Goal: Task Accomplishment & Management: Complete application form

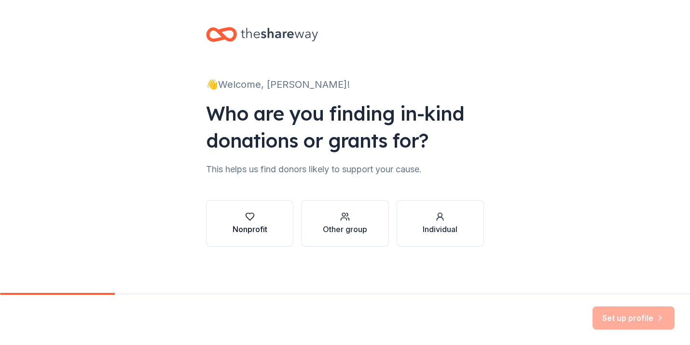
click at [271, 228] on button "Nonprofit" at bounding box center [249, 223] width 87 height 46
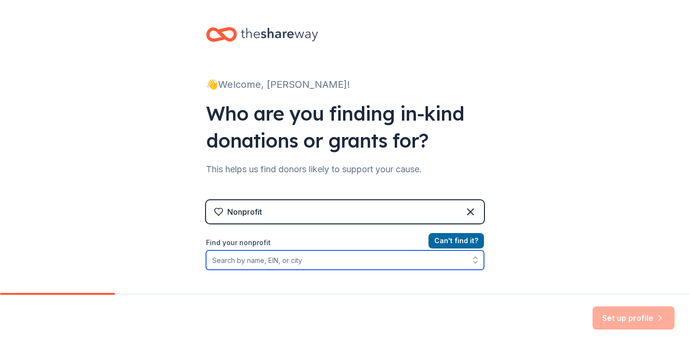
click at [270, 260] on input "Find your nonprofit" at bounding box center [345, 259] width 278 height 19
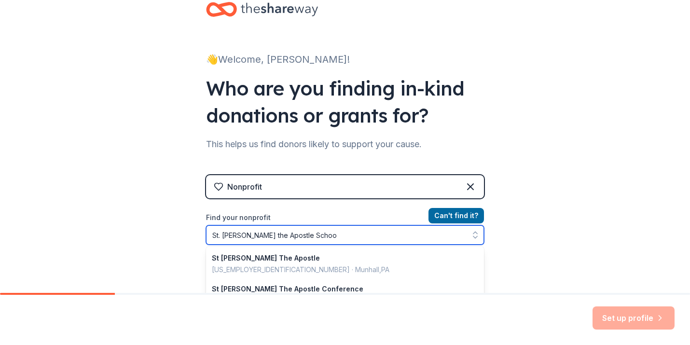
type input "St. Thomas the Apostle School"
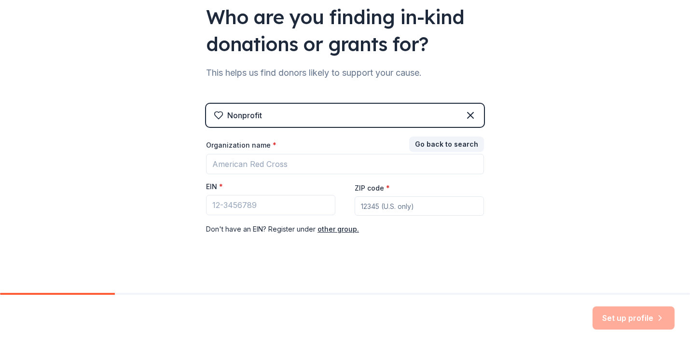
scroll to position [85, 0]
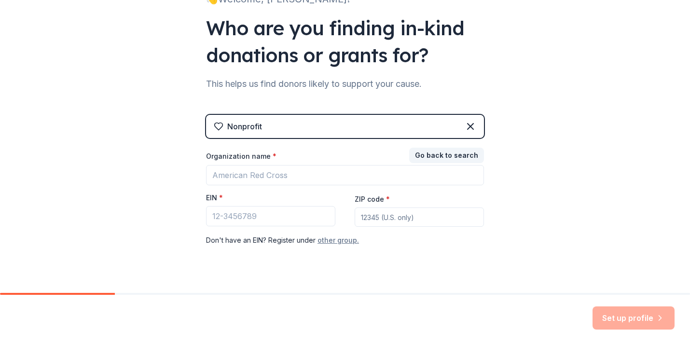
click at [338, 241] on button "other group." at bounding box center [337, 240] width 41 height 12
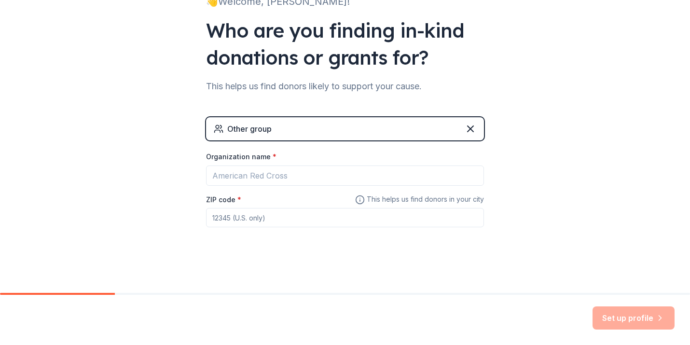
scroll to position [83, 0]
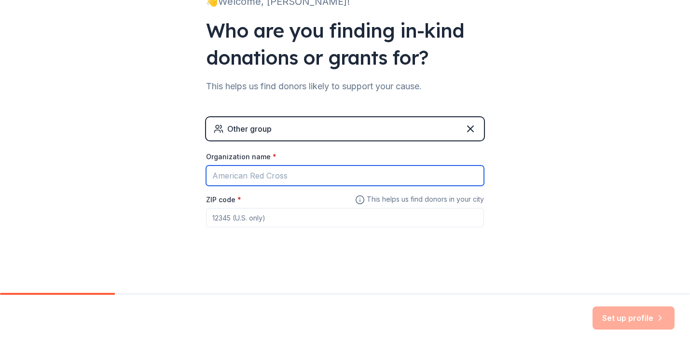
click at [269, 175] on input "Organization name *" at bounding box center [345, 175] width 278 height 20
type input "STA"
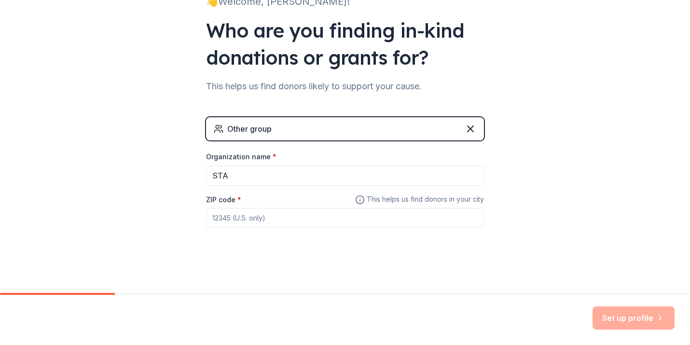
click at [267, 221] on input "ZIP code *" at bounding box center [345, 217] width 278 height 19
type input "85016"
click at [616, 316] on button "Set up profile" at bounding box center [633, 317] width 82 height 23
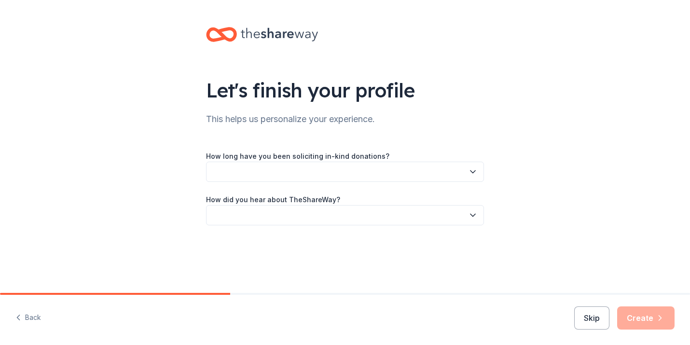
click at [341, 173] on button "button" at bounding box center [345, 172] width 278 height 20
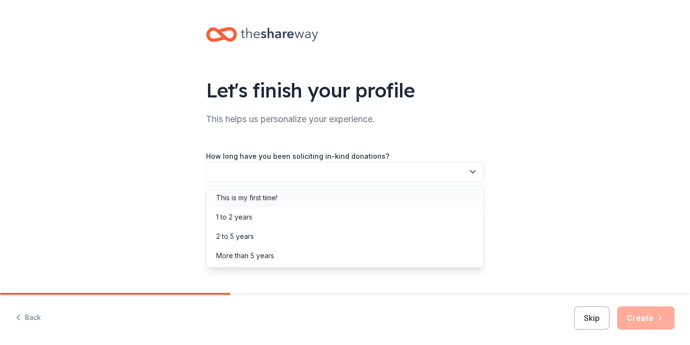
click at [273, 197] on div "This is my first time!" at bounding box center [246, 198] width 61 height 12
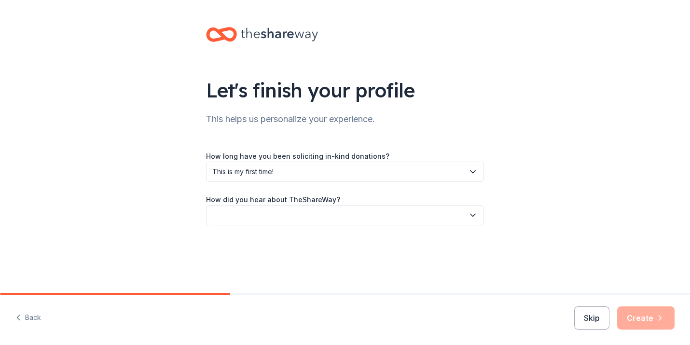
click at [224, 213] on button "button" at bounding box center [345, 215] width 278 height 20
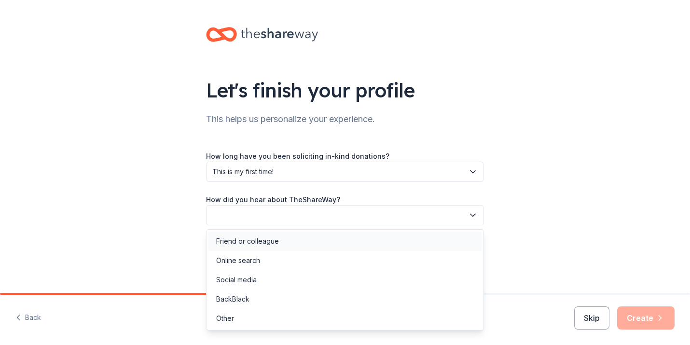
click at [242, 243] on div "Friend or colleague" at bounding box center [247, 241] width 63 height 12
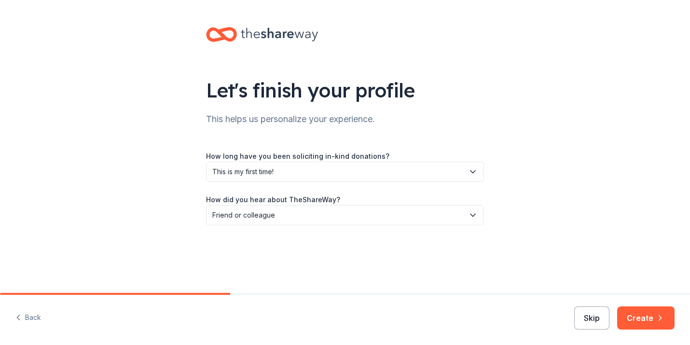
click at [589, 317] on button "Skip" at bounding box center [591, 317] width 35 height 23
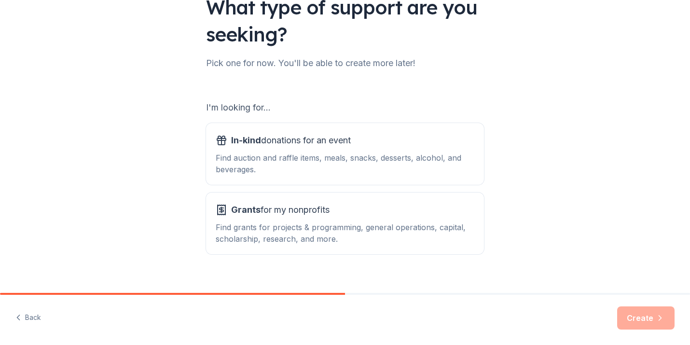
scroll to position [96, 0]
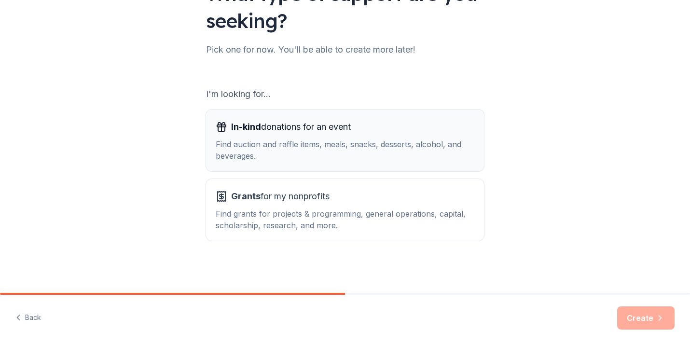
click at [327, 147] on div "Find auction and raffle items, meals, snacks, desserts, alcohol, and beverages." at bounding box center [345, 149] width 258 height 23
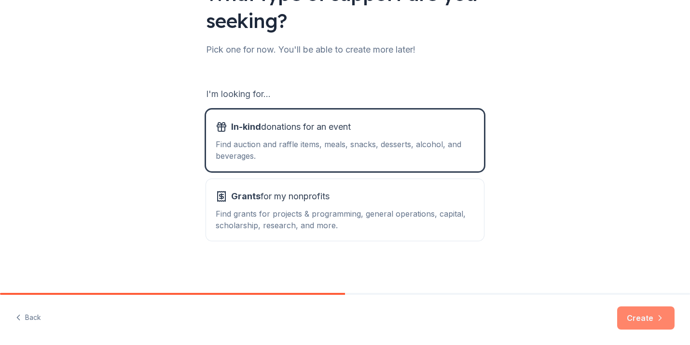
click at [639, 320] on button "Create" at bounding box center [645, 317] width 57 height 23
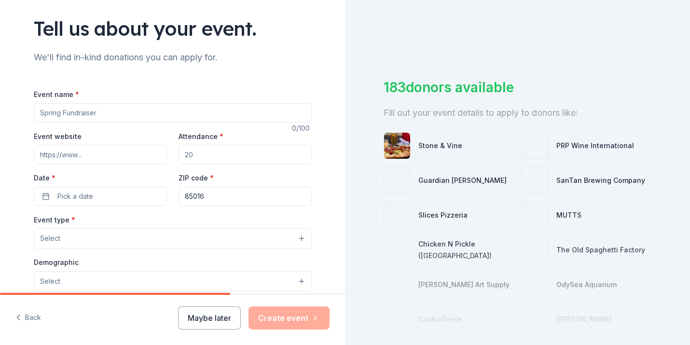
scroll to position [64, 0]
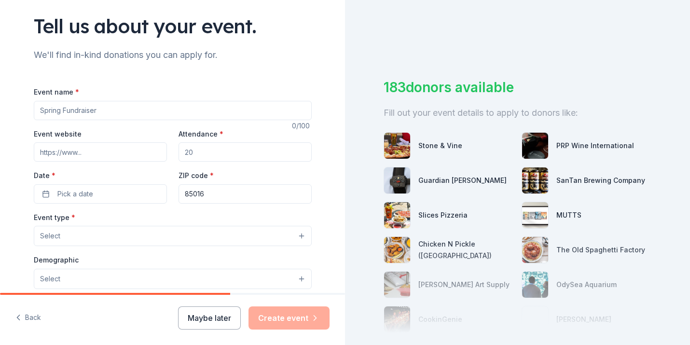
click at [69, 112] on input "Event name *" at bounding box center [173, 110] width 278 height 19
click at [209, 153] on input "Attendance *" at bounding box center [244, 151] width 133 height 19
type input "400"
click at [135, 192] on button "Pick a date" at bounding box center [100, 193] width 133 height 19
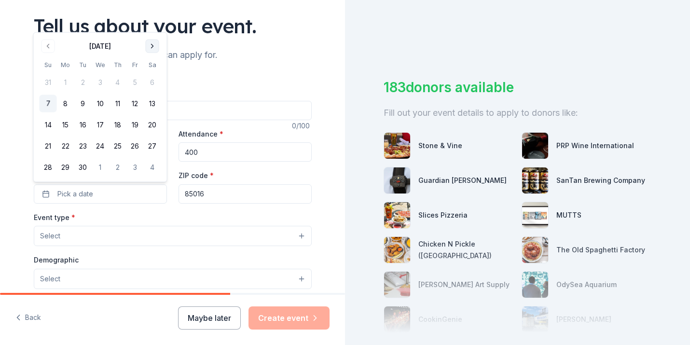
click at [150, 44] on button "Go to next month" at bounding box center [153, 47] width 14 height 14
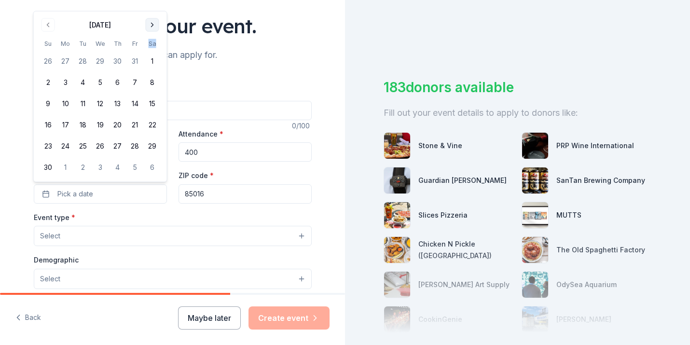
click at [150, 44] on th "Sa" at bounding box center [152, 44] width 17 height 10
click at [152, 20] on button "Go to next month" at bounding box center [153, 25] width 14 height 14
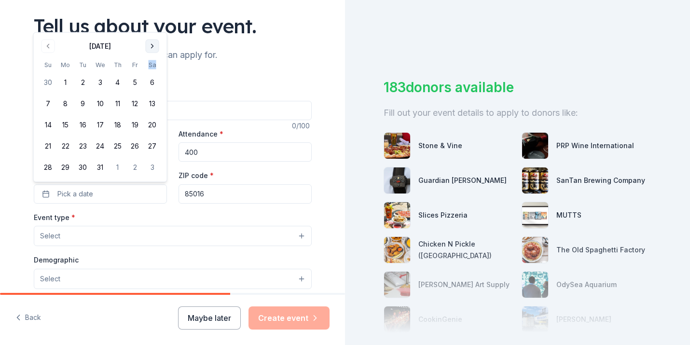
click at [152, 20] on div "Tell us about your event." at bounding box center [173, 26] width 278 height 27
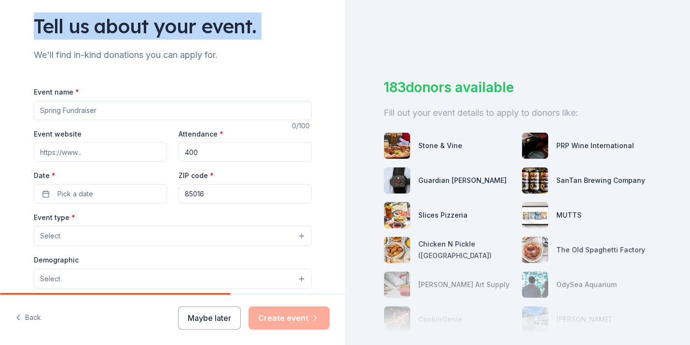
click at [152, 20] on div "Tell us about your event." at bounding box center [173, 26] width 278 height 27
click at [70, 190] on span "Pick a date" at bounding box center [75, 194] width 36 height 12
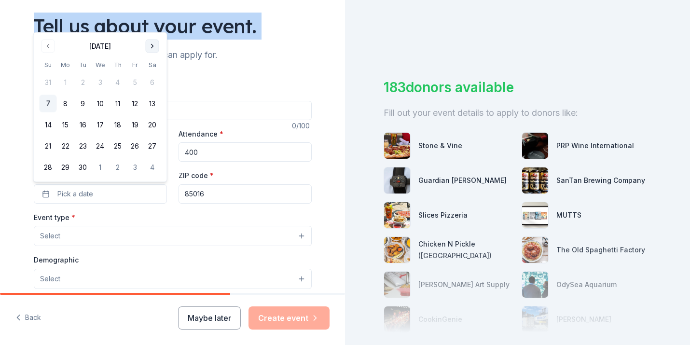
click at [149, 47] on button "Go to next month" at bounding box center [153, 47] width 14 height 14
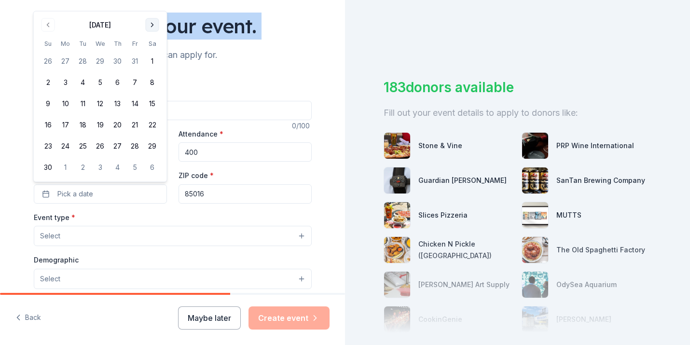
click at [150, 29] on button "Go to next month" at bounding box center [153, 25] width 14 height 14
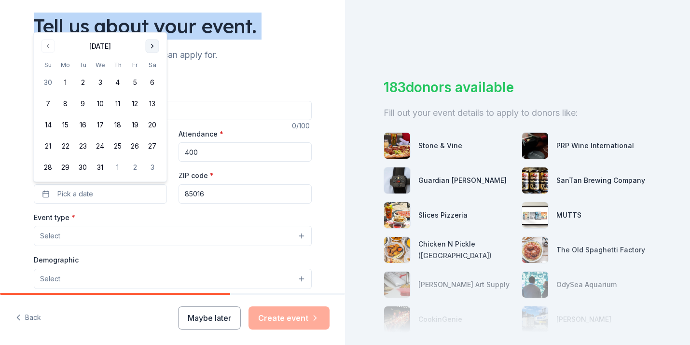
click at [152, 44] on button "Go to next month" at bounding box center [153, 47] width 14 height 14
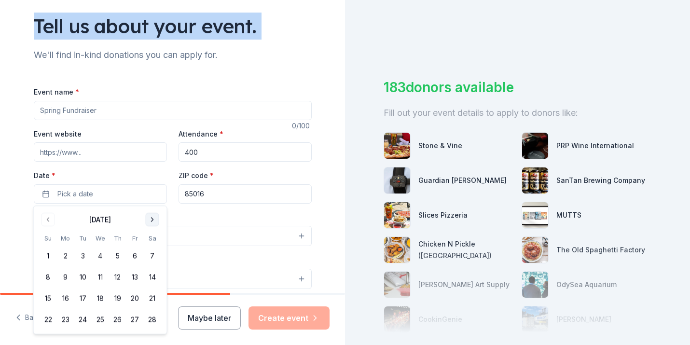
click at [148, 217] on button "Go to next month" at bounding box center [153, 220] width 14 height 14
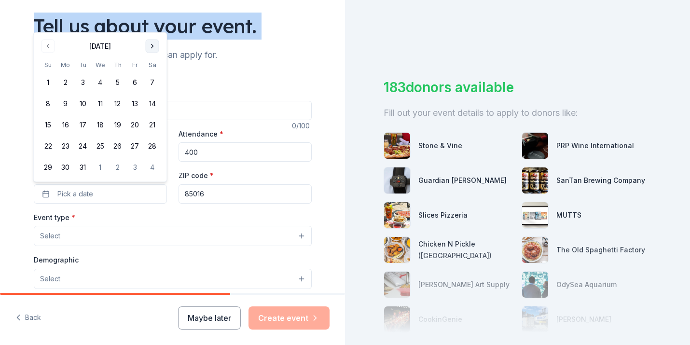
click at [153, 44] on button "Go to next month" at bounding box center [153, 47] width 14 height 14
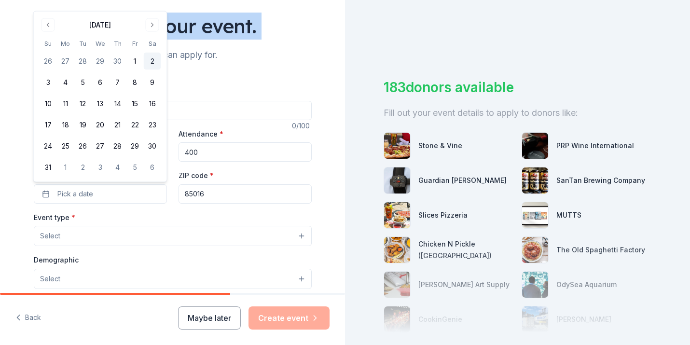
click at [152, 62] on button "2" at bounding box center [152, 61] width 17 height 17
click at [131, 243] on button "Select" at bounding box center [173, 236] width 278 height 20
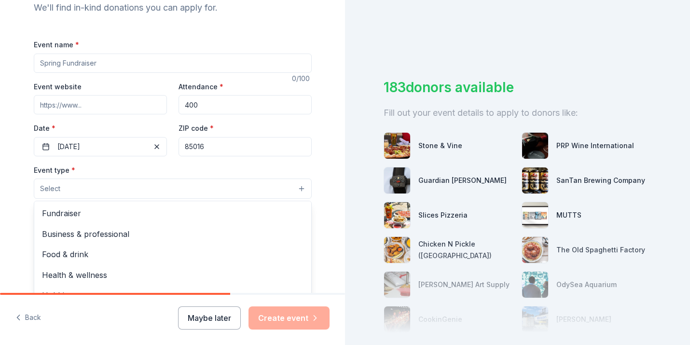
scroll to position [112, 0]
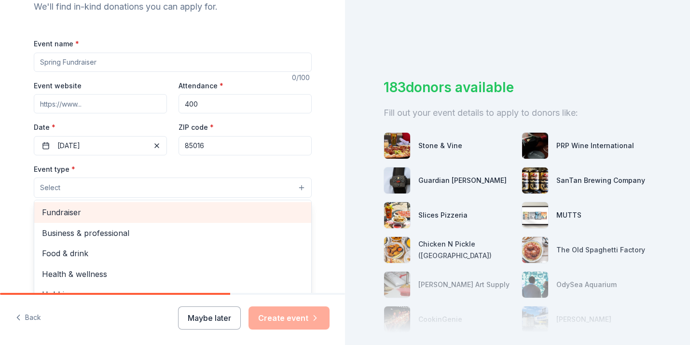
click at [62, 215] on span "Fundraiser" at bounding box center [172, 212] width 261 height 13
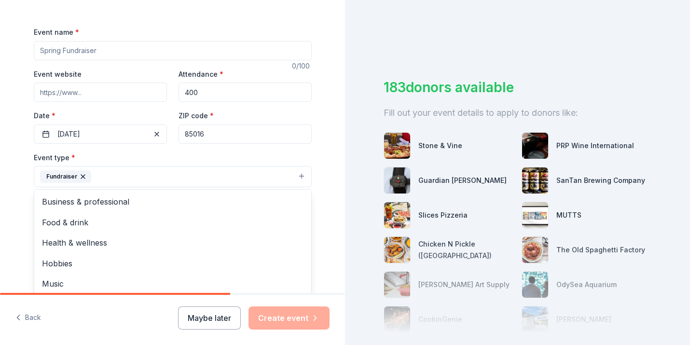
scroll to position [124, 0]
click at [93, 45] on div "Event name * 0 /100 Event website Attendance * 400 Date * 05/02/2026 ZIP code *…" at bounding box center [173, 249] width 278 height 447
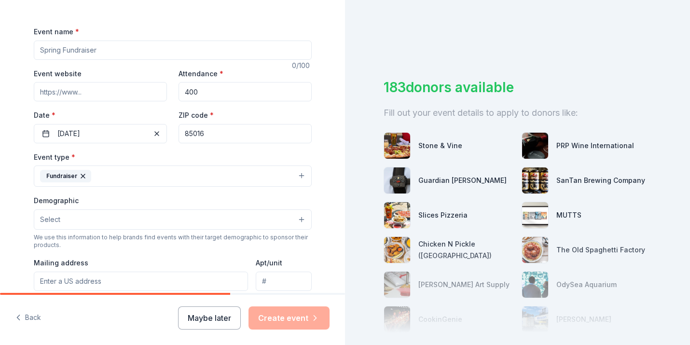
click at [86, 52] on input "Event name *" at bounding box center [173, 50] width 278 height 19
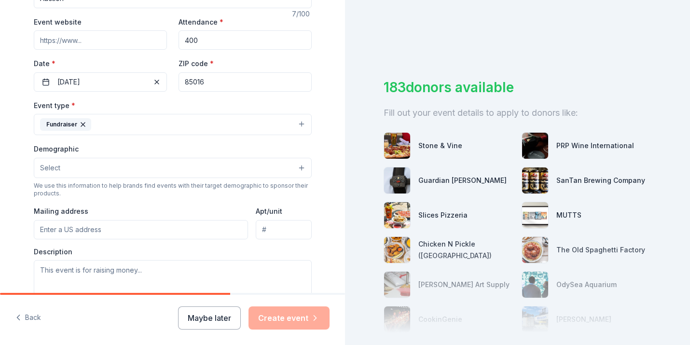
scroll to position [179, 0]
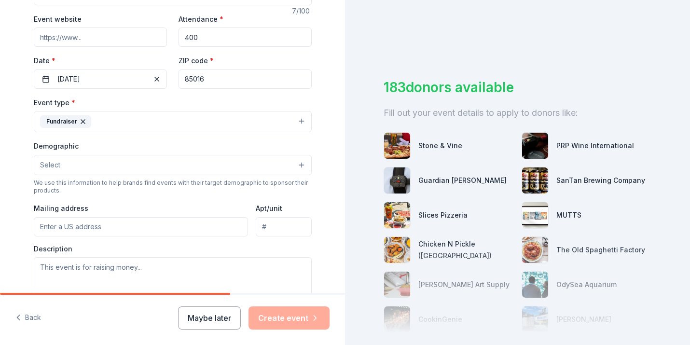
type input "Auction"
click at [149, 161] on button "Select" at bounding box center [173, 165] width 278 height 20
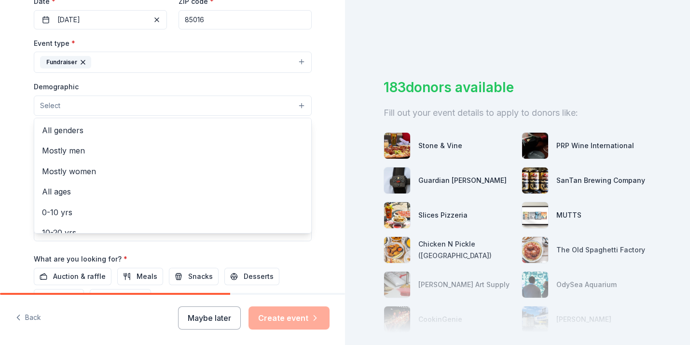
scroll to position [0, 0]
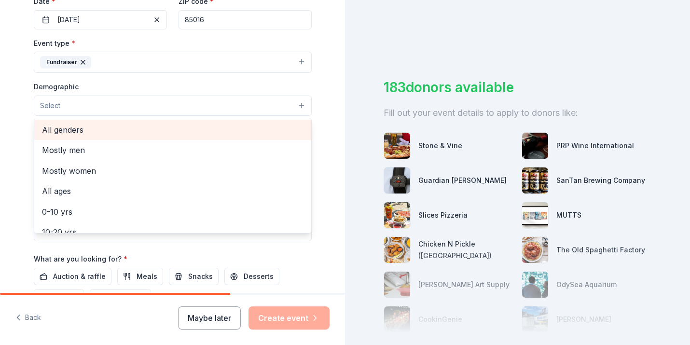
click at [83, 131] on span "All genders" at bounding box center [172, 129] width 261 height 13
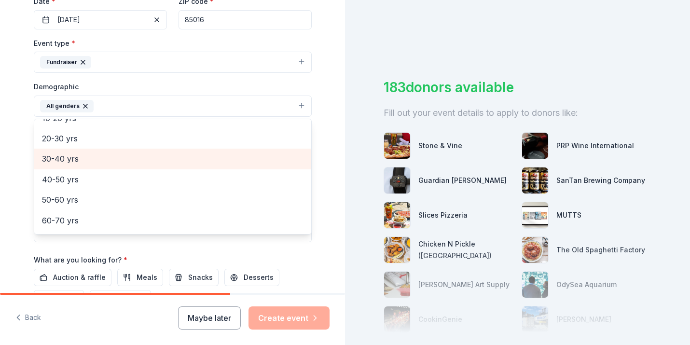
scroll to position [93, 0]
click at [70, 160] on span "30-40 yrs" at bounding box center [172, 160] width 261 height 13
click at [69, 163] on span "40-50 yrs" at bounding box center [172, 160] width 261 height 13
click at [68, 163] on span "50-60 yrs" at bounding box center [172, 160] width 261 height 13
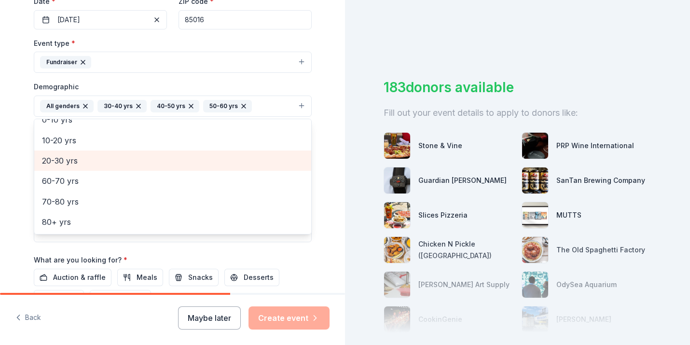
click at [58, 160] on span "20-30 yrs" at bounding box center [172, 160] width 261 height 13
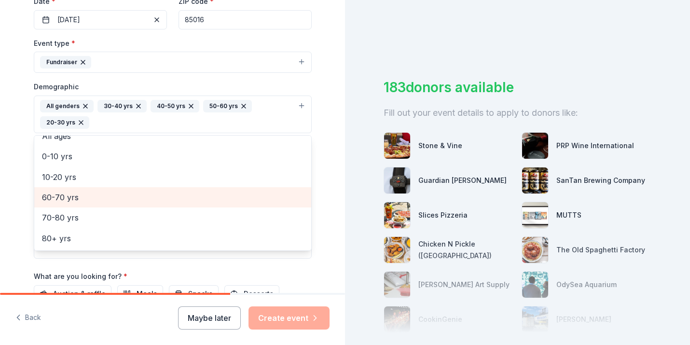
click at [67, 198] on span "60-70 yrs" at bounding box center [172, 197] width 261 height 13
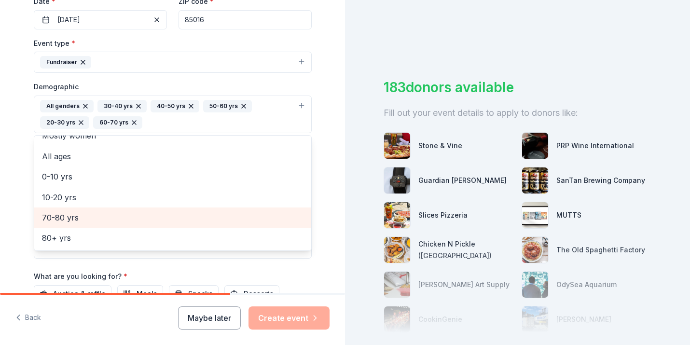
click at [58, 214] on span "70-80 yrs" at bounding box center [172, 217] width 261 height 13
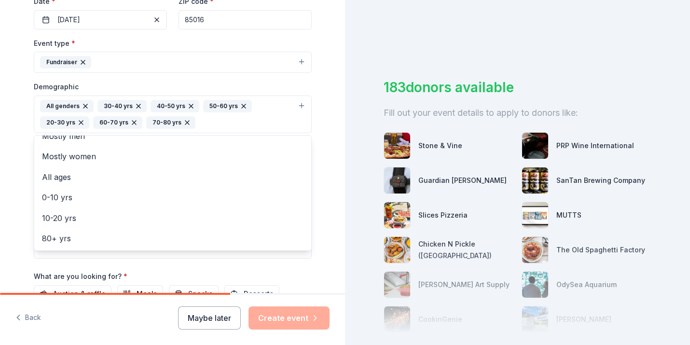
click at [311, 269] on div "Event name * Auction 7 /100 Event website Attendance * 400 Date * 05/02/2026 ZI…" at bounding box center [173, 144] width 278 height 464
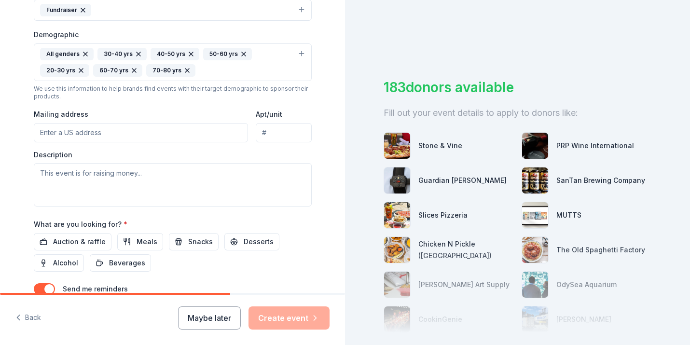
scroll to position [367, 0]
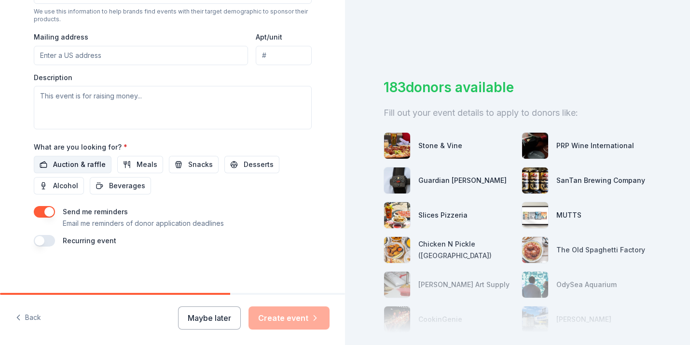
click at [71, 167] on span "Auction & raffle" at bounding box center [79, 165] width 53 height 12
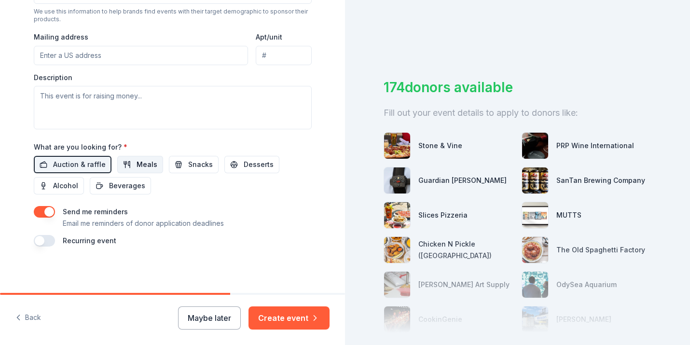
click at [142, 163] on span "Meals" at bounding box center [146, 165] width 21 height 12
click at [193, 165] on span "Snacks" at bounding box center [200, 165] width 25 height 12
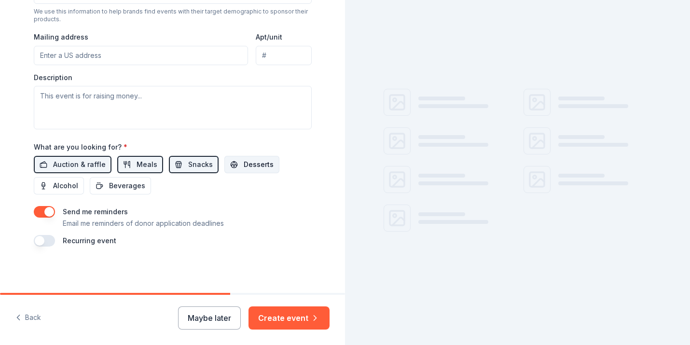
click at [244, 165] on span "Desserts" at bounding box center [259, 165] width 30 height 12
click at [76, 187] on span "Alcohol" at bounding box center [65, 186] width 25 height 12
click at [114, 186] on span "Beverages" at bounding box center [127, 186] width 36 height 12
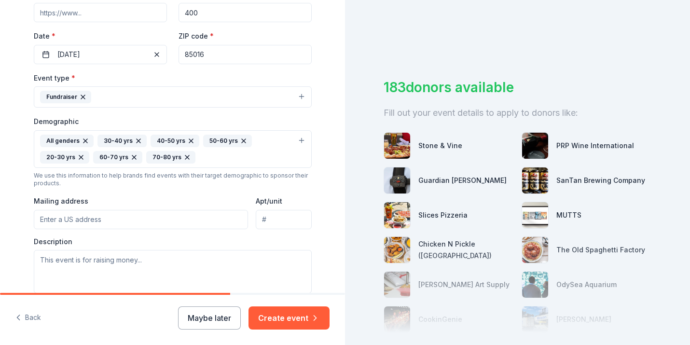
scroll to position [204, 0]
click at [201, 323] on button "Maybe later" at bounding box center [209, 317] width 63 height 23
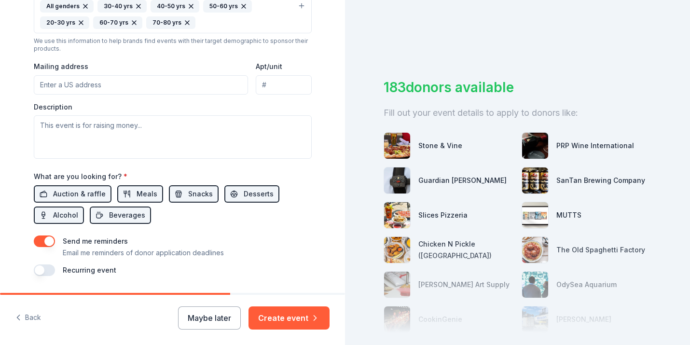
scroll to position [367, 0]
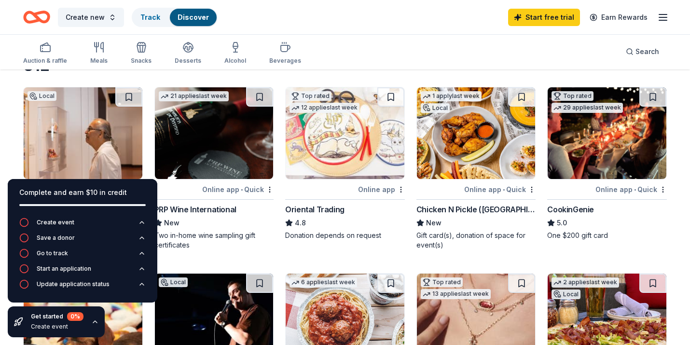
scroll to position [61, 0]
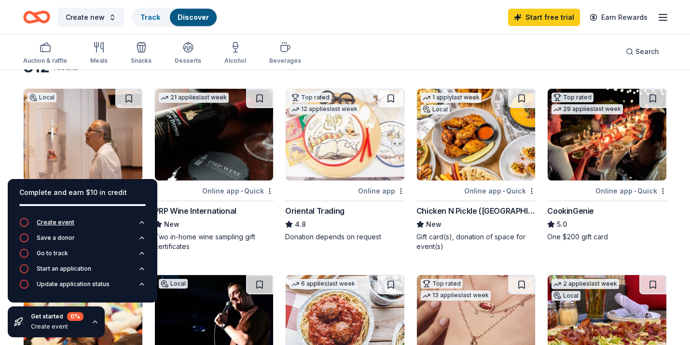
click at [26, 217] on icon "button" at bounding box center [24, 222] width 10 height 10
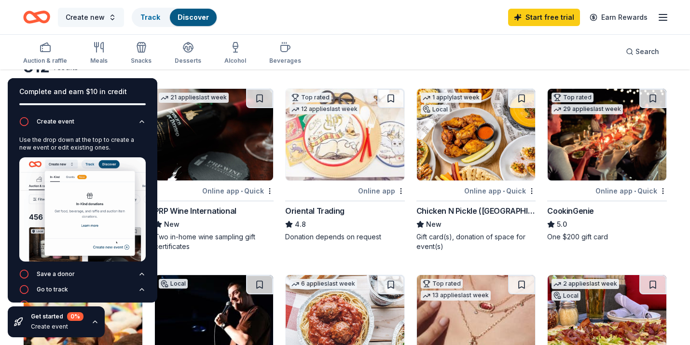
click at [85, 19] on span "Create new" at bounding box center [85, 18] width 39 height 12
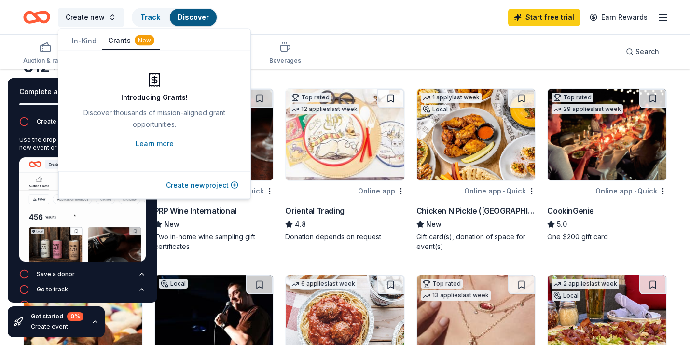
click at [175, 185] on button "Create new project" at bounding box center [202, 185] width 72 height 12
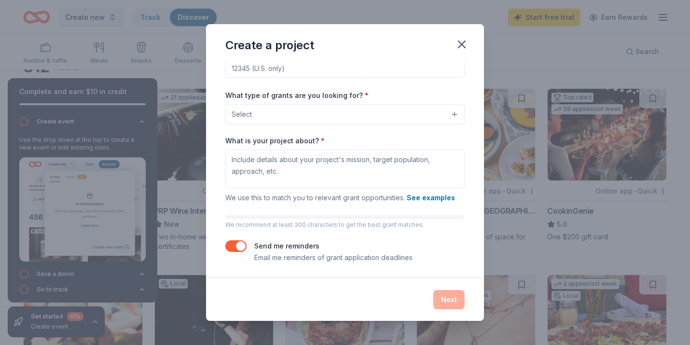
scroll to position [0, 0]
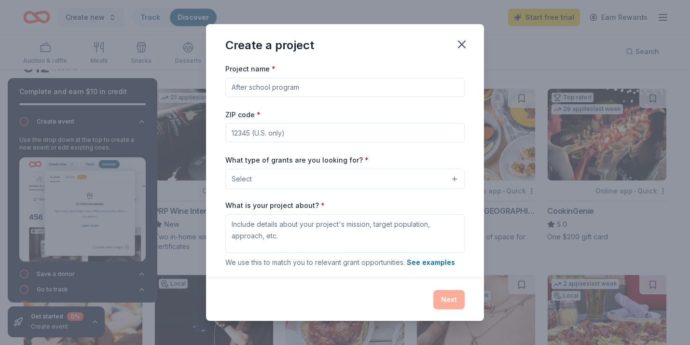
click at [263, 86] on input "Project name *" at bounding box center [344, 87] width 239 height 19
type input "s"
type input "STA Auction"
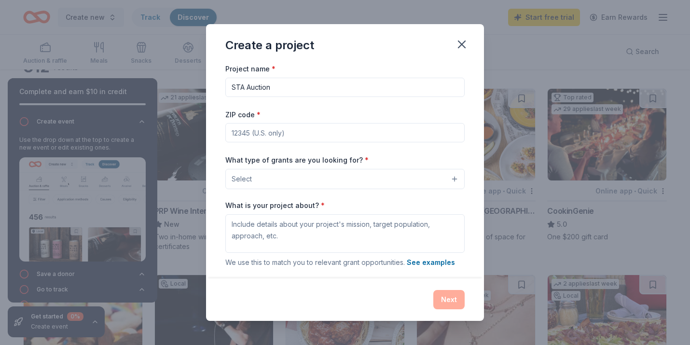
click at [279, 180] on button "Select" at bounding box center [344, 179] width 239 height 20
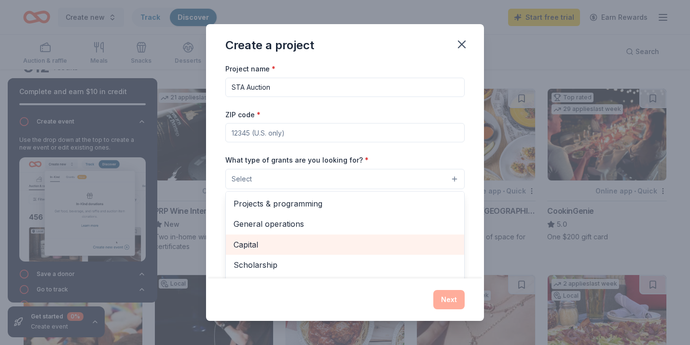
scroll to position [1, 0]
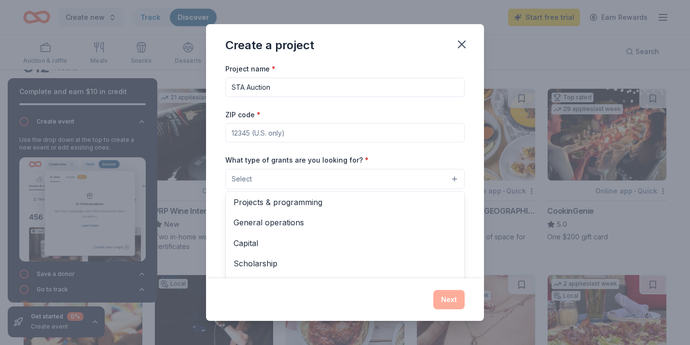
click at [459, 42] on div "Create a project Project name * STA Auction ZIP code * What type of grants are …" at bounding box center [345, 172] width 278 height 297
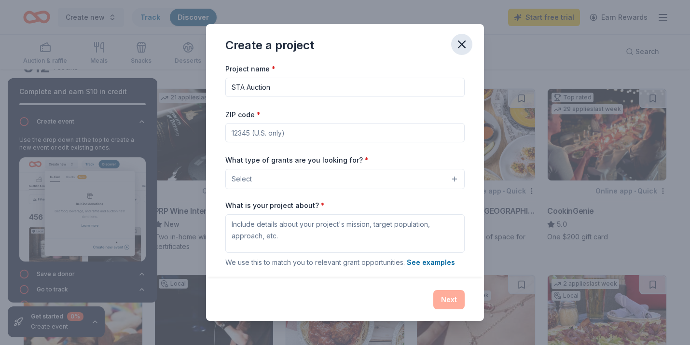
click at [459, 43] on icon "button" at bounding box center [462, 45] width 14 height 14
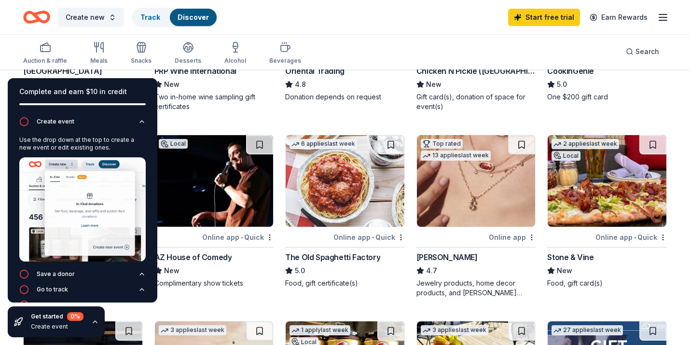
scroll to position [203, 0]
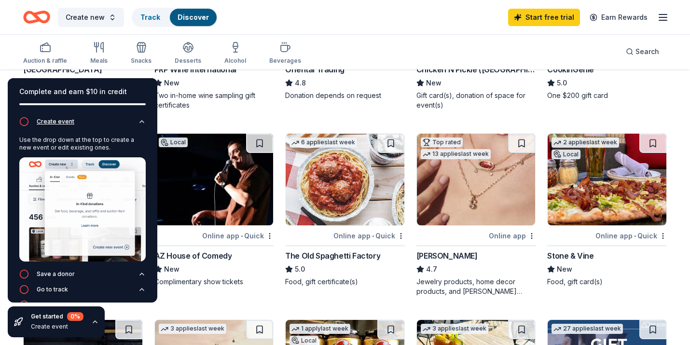
click at [144, 121] on icon "button" at bounding box center [142, 122] width 8 height 8
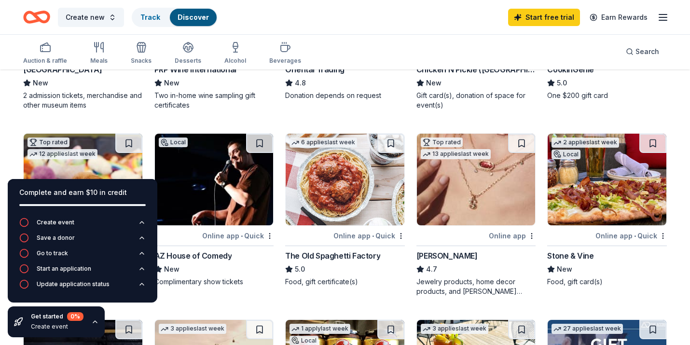
click at [46, 193] on div "Complete and earn $10 in credit" at bounding box center [82, 193] width 126 height 12
click at [93, 321] on icon "button" at bounding box center [95, 322] width 8 height 8
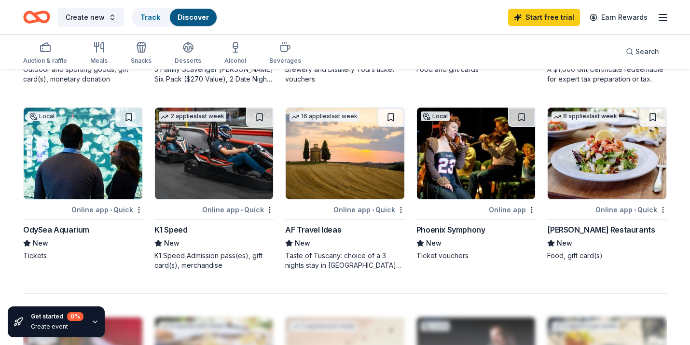
scroll to position [602, 0]
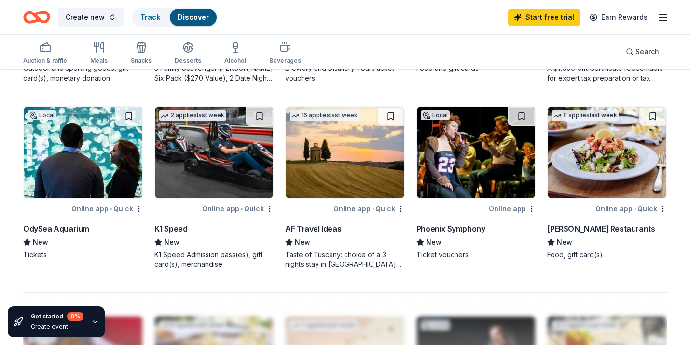
click at [60, 142] on img at bounding box center [83, 153] width 119 height 92
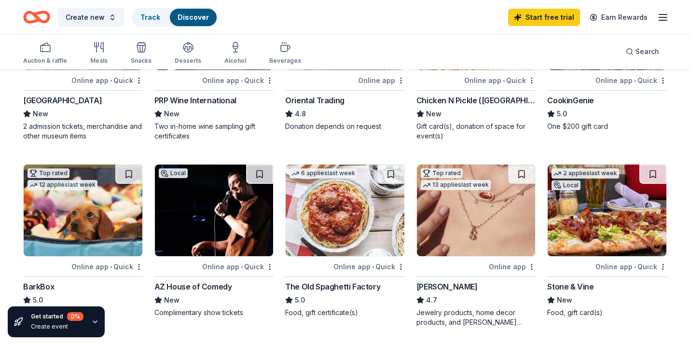
scroll to position [0, 0]
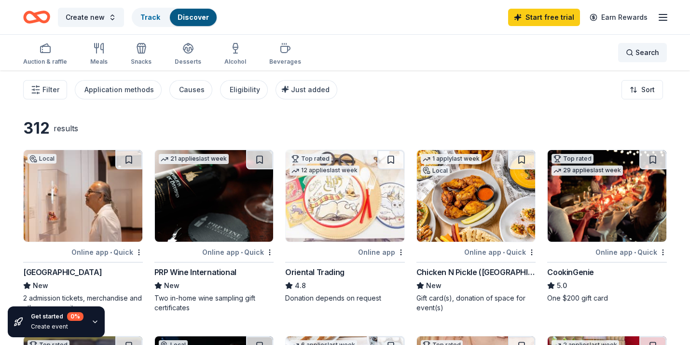
click at [646, 49] on span "Search" at bounding box center [647, 53] width 24 height 12
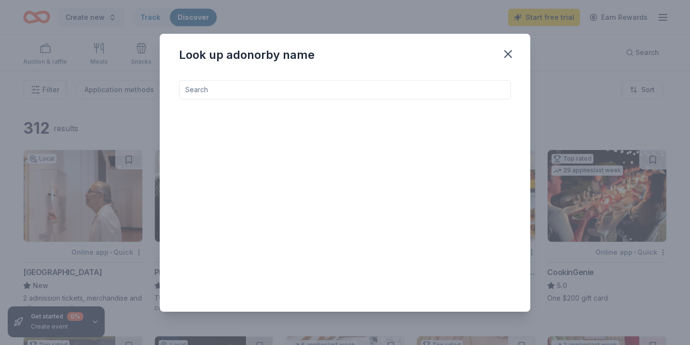
click at [331, 91] on input at bounding box center [345, 89] width 332 height 19
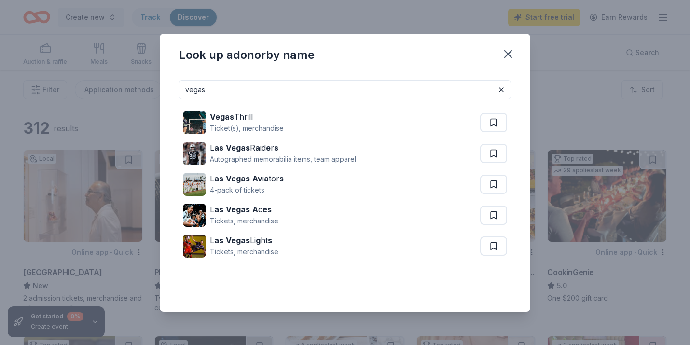
drag, startPoint x: 210, startPoint y: 90, endPoint x: 167, endPoint y: 87, distance: 43.5
click at [167, 87] on div "vegas Vegas Thrill Ticket(s), merchandise L as Vegas R a id e r s Autographed m…" at bounding box center [345, 191] width 370 height 239
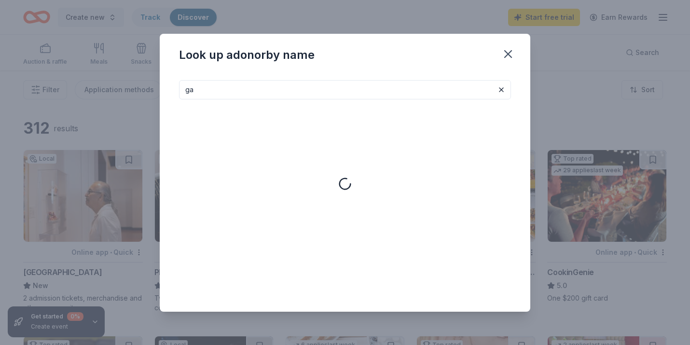
type input "g"
type input "t"
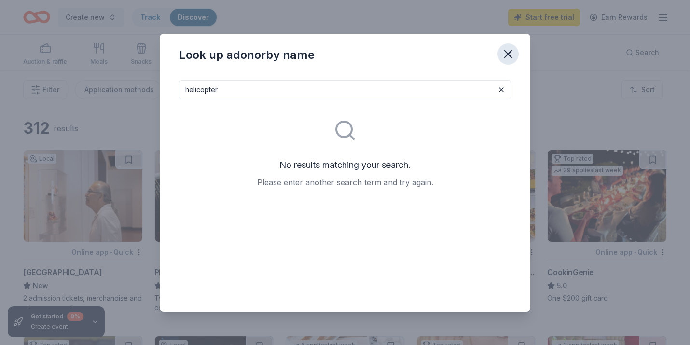
type input "helicopter"
click at [506, 52] on icon "button" at bounding box center [507, 54] width 7 height 7
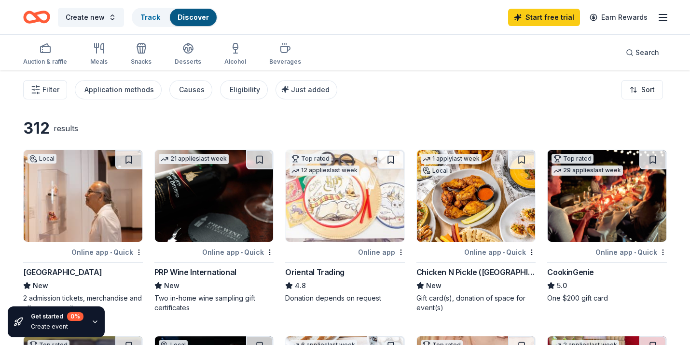
click at [450, 218] on img at bounding box center [476, 196] width 119 height 92
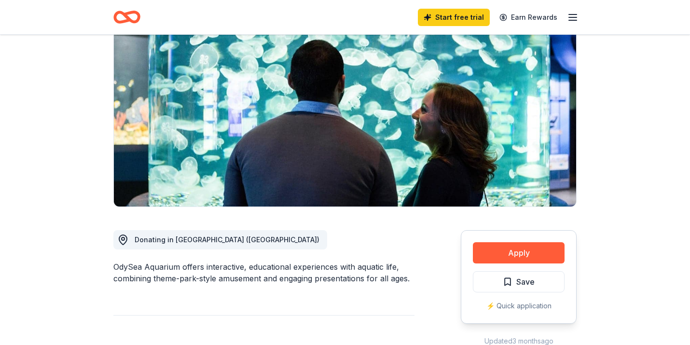
scroll to position [114, 0]
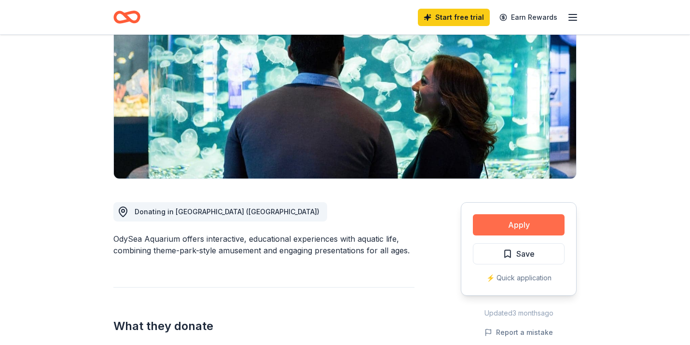
click at [503, 225] on button "Apply" at bounding box center [519, 224] width 92 height 21
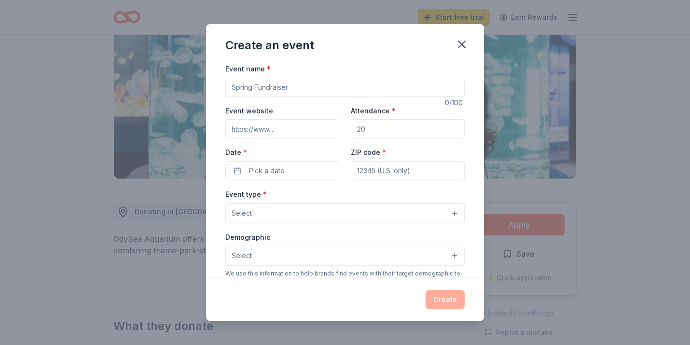
click at [279, 85] on input "Event name *" at bounding box center [344, 87] width 239 height 19
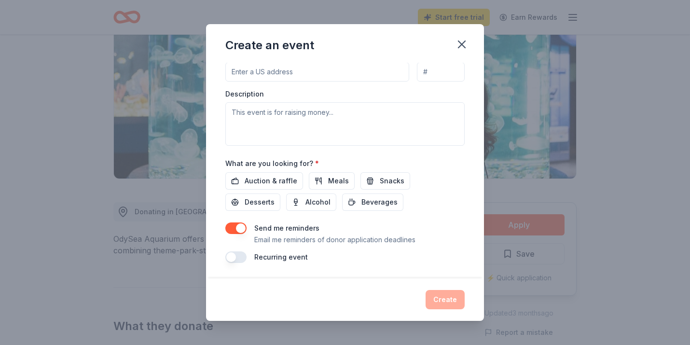
scroll to position [0, 0]
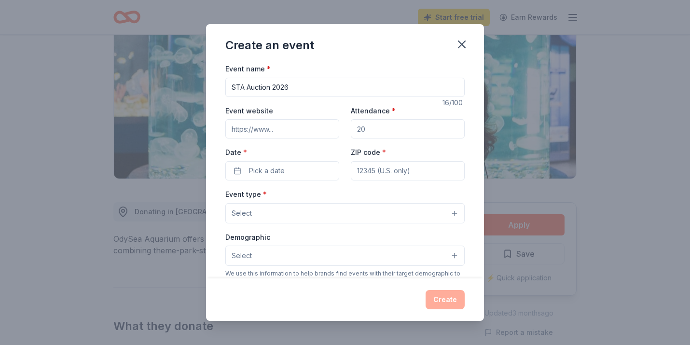
type input "STA Auction 2026"
click at [387, 135] on input "Attendance *" at bounding box center [408, 128] width 114 height 19
type input "400"
click at [292, 167] on button "Pick a date" at bounding box center [282, 170] width 114 height 19
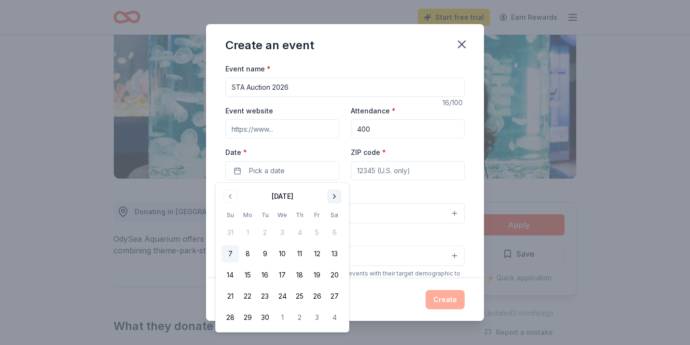
click at [338, 195] on button "Go to next month" at bounding box center [334, 197] width 14 height 14
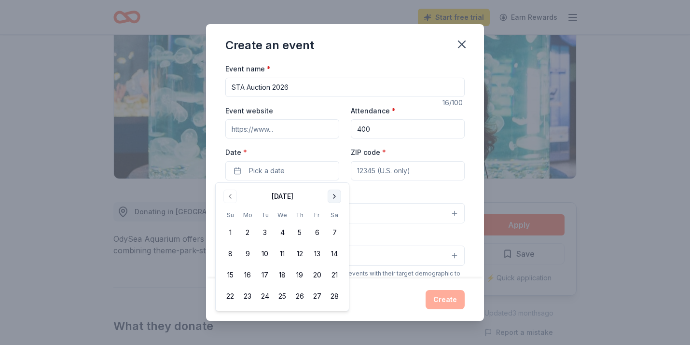
click at [338, 195] on button "Go to next month" at bounding box center [334, 197] width 14 height 14
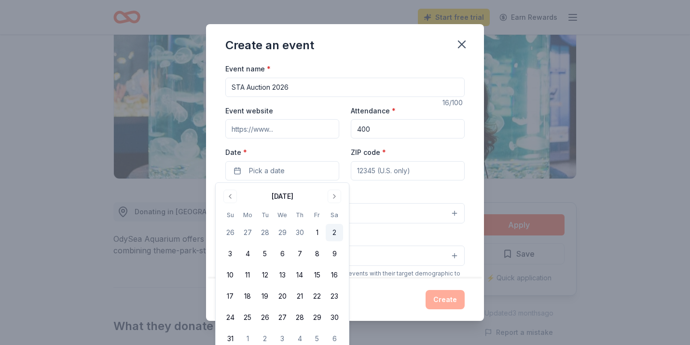
click at [335, 232] on button "2" at bounding box center [334, 232] width 17 height 17
click at [369, 172] on input "ZIP code *" at bounding box center [408, 170] width 114 height 19
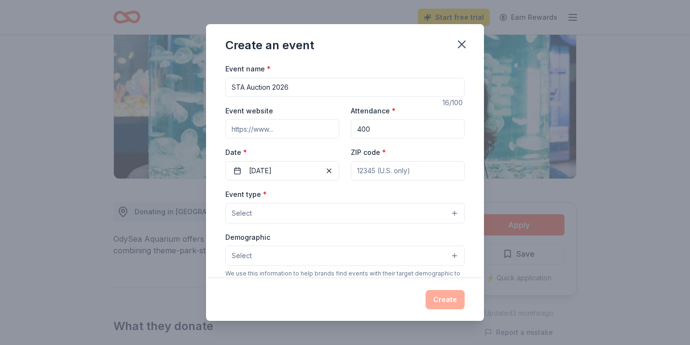
click at [395, 175] on input "ZIP code *" at bounding box center [408, 170] width 114 height 19
type input "85016"
click at [295, 217] on button "Select" at bounding box center [344, 213] width 239 height 20
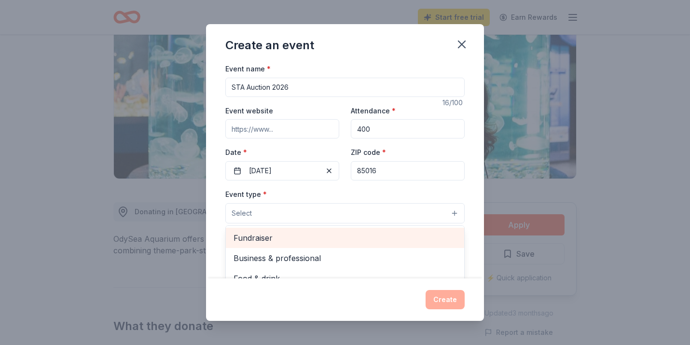
click at [256, 240] on span "Fundraiser" at bounding box center [344, 237] width 223 height 13
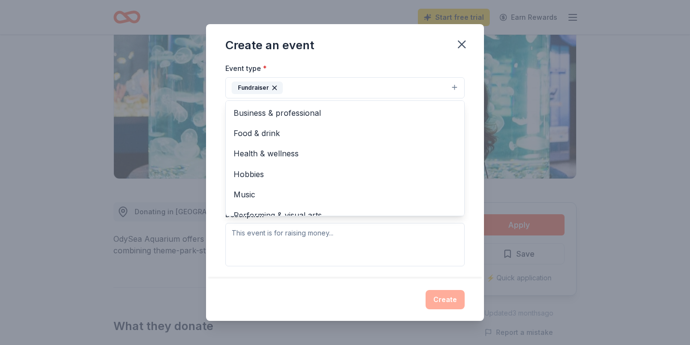
scroll to position [128, 0]
click at [333, 246] on div "Event type * Fundraiser Business & professional Food & drink Health & wellness …" at bounding box center [344, 162] width 239 height 204
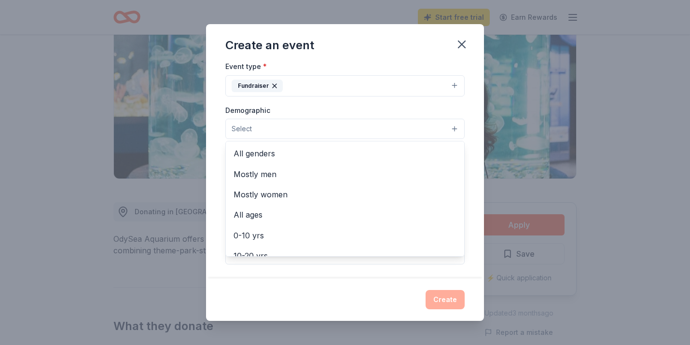
click at [252, 130] on button "Select" at bounding box center [344, 129] width 239 height 20
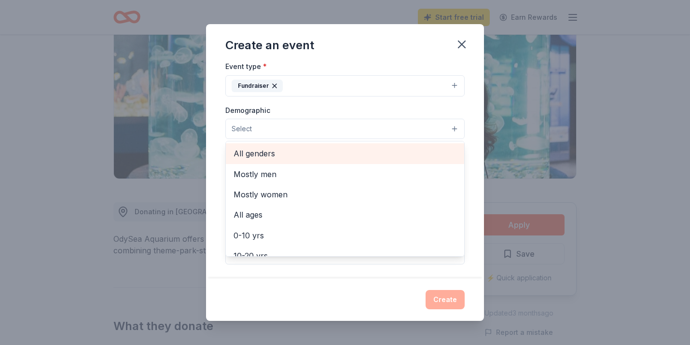
click at [257, 157] on span "All genders" at bounding box center [344, 153] width 223 height 13
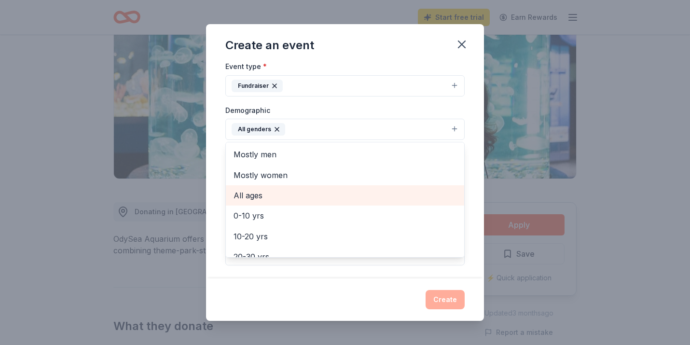
click at [253, 197] on span "All ages" at bounding box center [344, 195] width 223 height 13
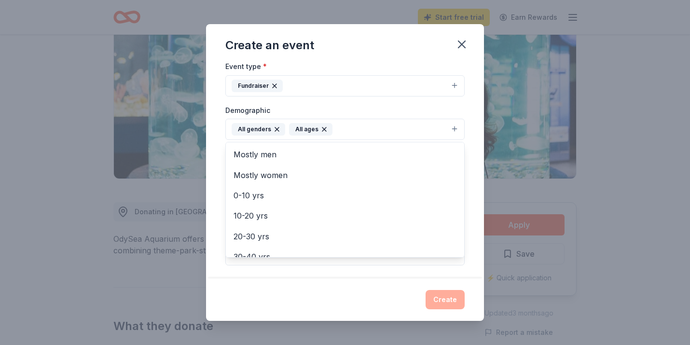
click at [375, 275] on div "Event name * STA Auction 2026 16 /100 Event website Attendance * 400 Date * [DA…" at bounding box center [344, 159] width 239 height 448
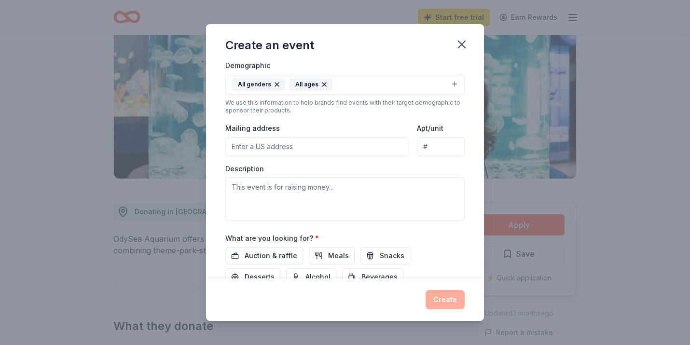
scroll to position [170, 0]
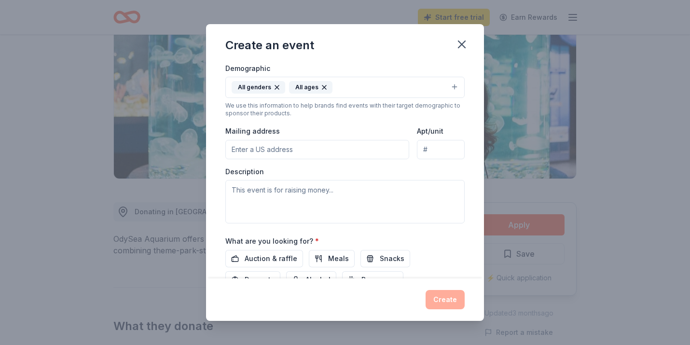
click at [236, 149] on input "Mailing address" at bounding box center [317, 149] width 184 height 19
click at [280, 148] on input "Mailing address" at bounding box center [317, 149] width 184 height 19
type input "[STREET_ADDRESS]"
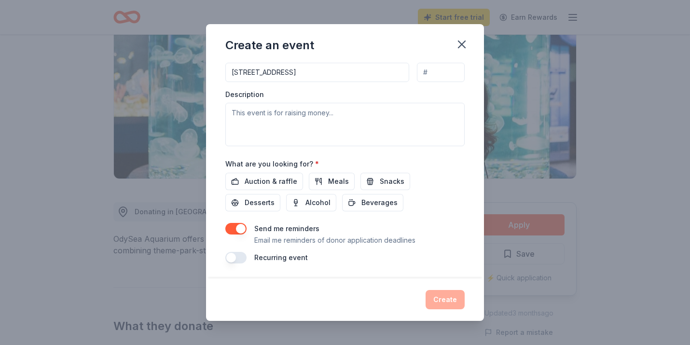
scroll to position [247, 0]
click at [265, 179] on span "Auction & raffle" at bounding box center [270, 181] width 53 height 12
click at [323, 187] on button "Meals" at bounding box center [332, 180] width 46 height 17
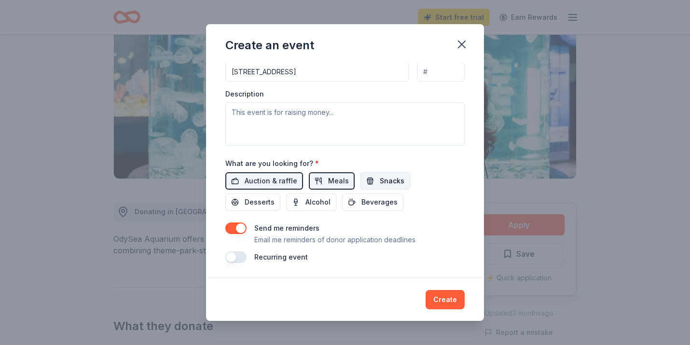
click at [372, 184] on button "Snacks" at bounding box center [385, 180] width 50 height 17
click at [280, 193] on button "Desserts" at bounding box center [252, 201] width 55 height 17
click at [305, 202] on span "Alcohol" at bounding box center [317, 202] width 25 height 12
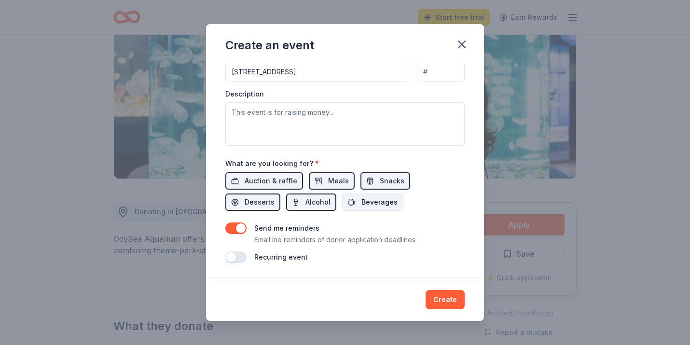
click at [361, 205] on span "Beverages" at bounding box center [379, 202] width 36 height 12
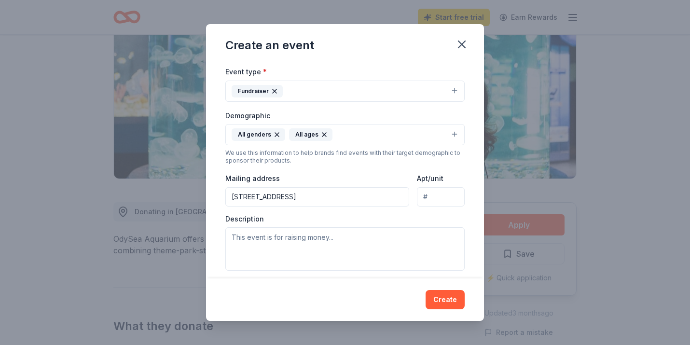
scroll to position [119, 0]
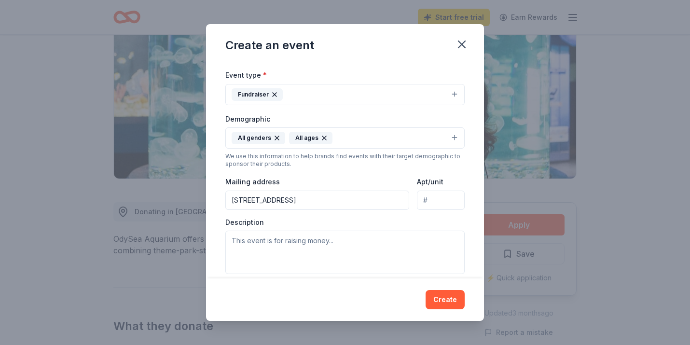
click at [300, 204] on input "[STREET_ADDRESS]" at bounding box center [317, 199] width 184 height 19
drag, startPoint x: 299, startPoint y: 201, endPoint x: 199, endPoint y: 190, distance: 100.4
click at [199, 190] on div "Create an event Event name * STA Auction 2026 16 /100 Event website Attendance …" at bounding box center [345, 172] width 690 height 345
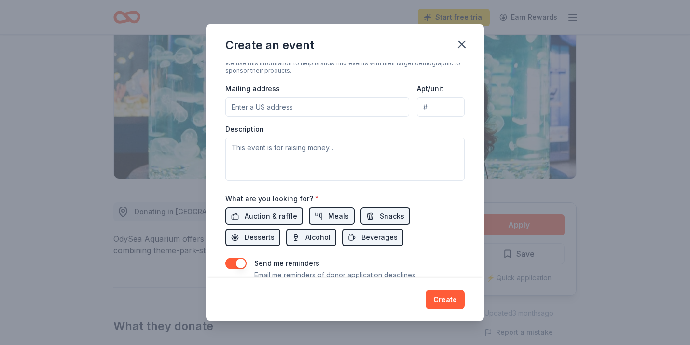
scroll to position [247, 0]
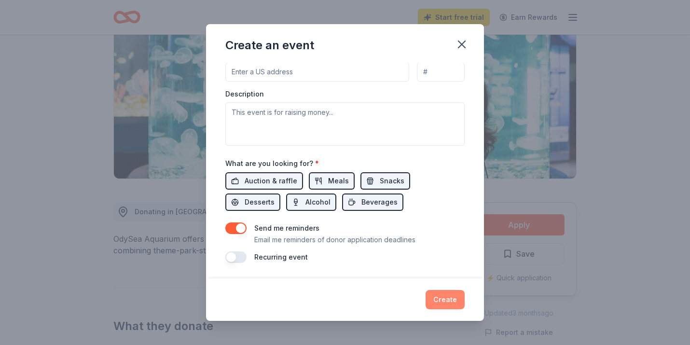
click at [441, 302] on button "Create" at bounding box center [444, 299] width 39 height 19
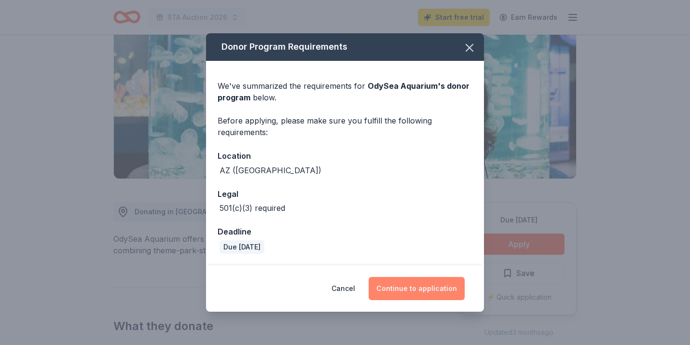
click at [407, 286] on button "Continue to application" at bounding box center [416, 288] width 96 height 23
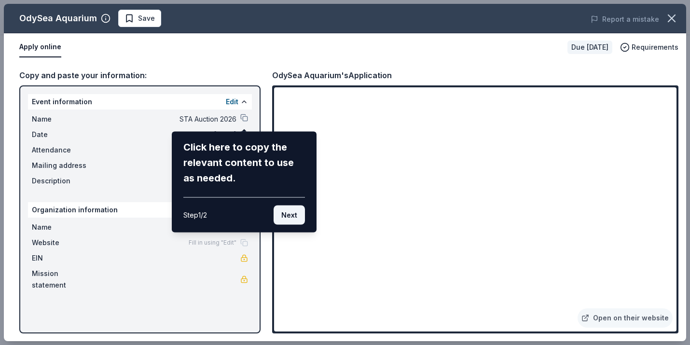
click at [288, 216] on button "Next" at bounding box center [288, 214] width 31 height 19
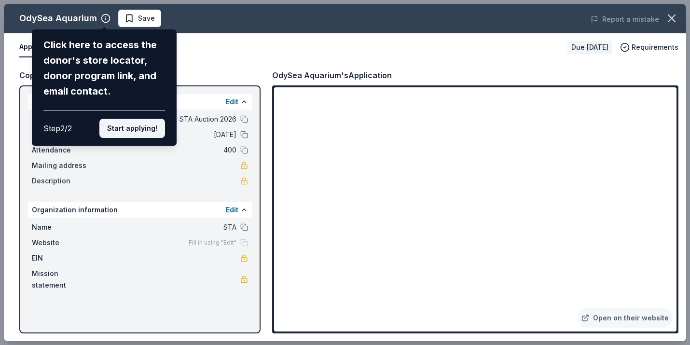
click at [142, 132] on button "Start applying!" at bounding box center [132, 128] width 66 height 19
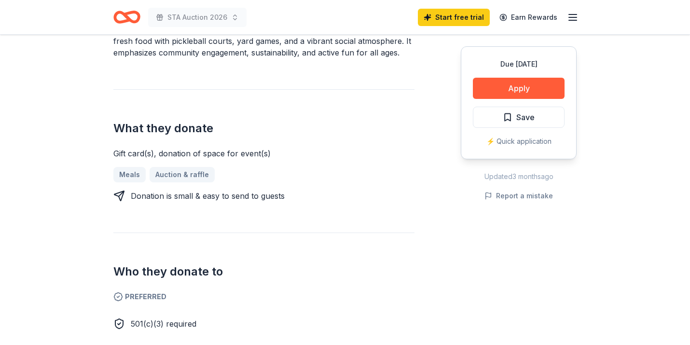
scroll to position [325, 0]
